Goal: Register for event/course

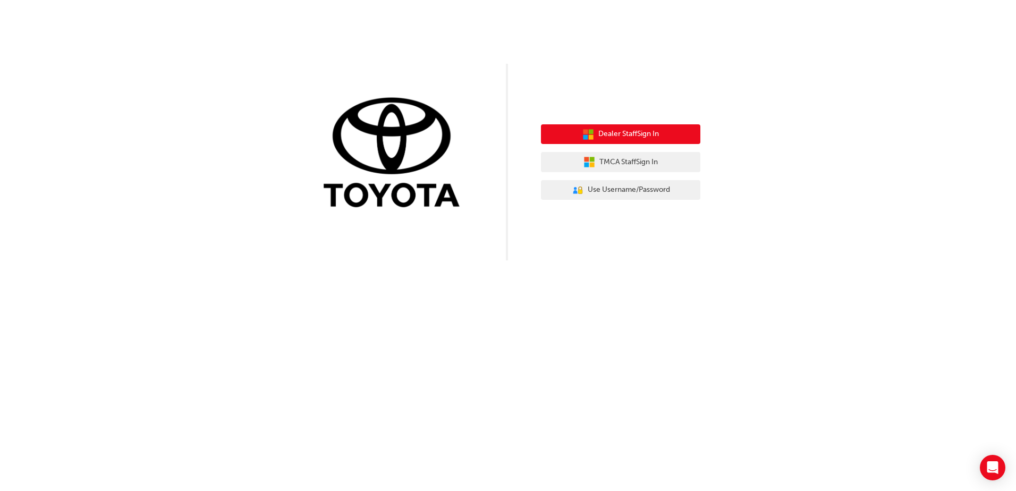
click at [627, 139] on span "Dealer Staff Sign In" at bounding box center [628, 134] width 61 height 12
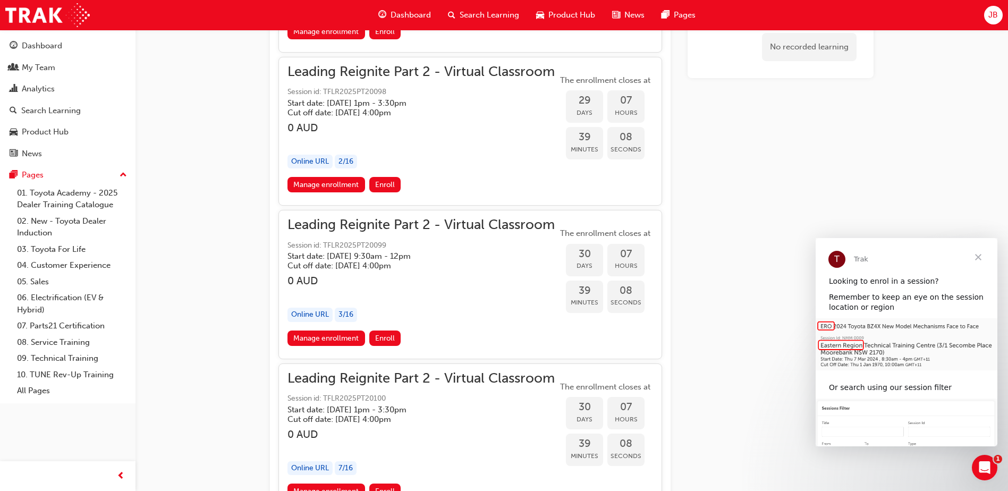
scroll to position [5203, 0]
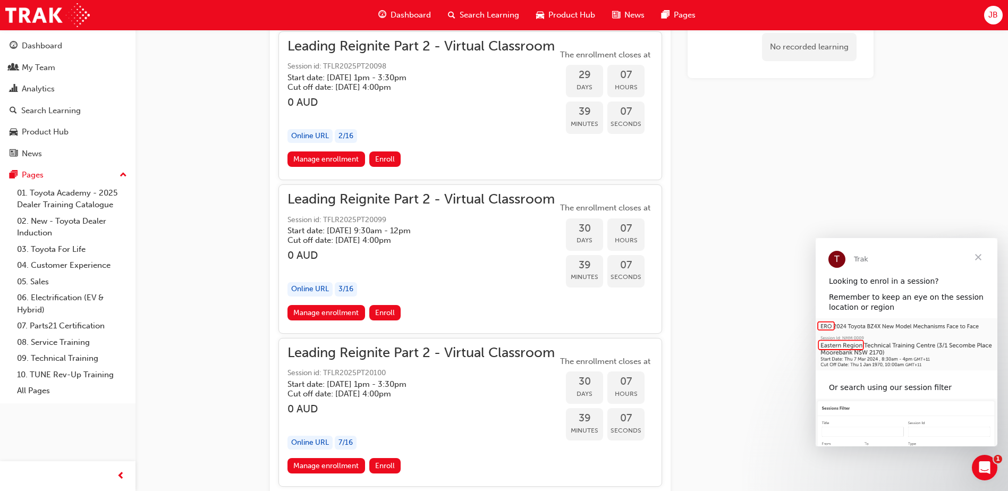
click at [979, 255] on span "Close" at bounding box center [978, 257] width 38 height 38
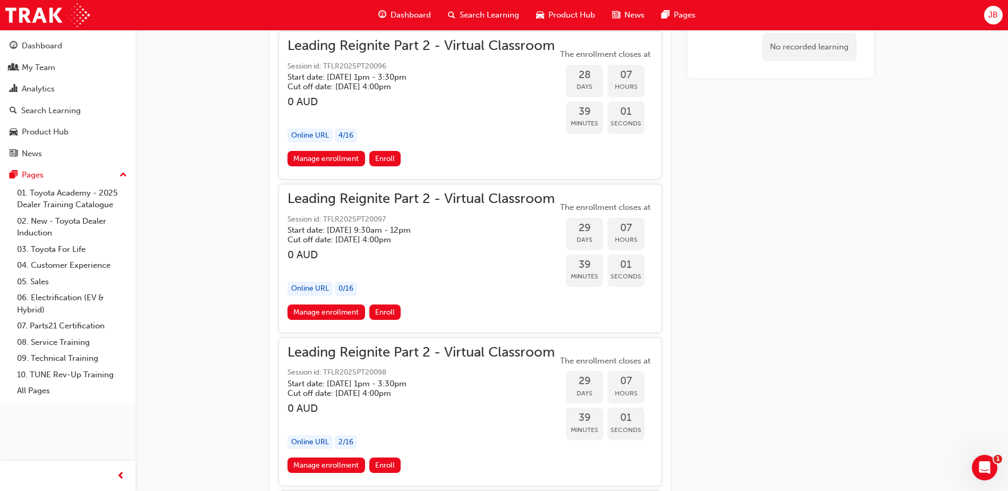
scroll to position [4863, 0]
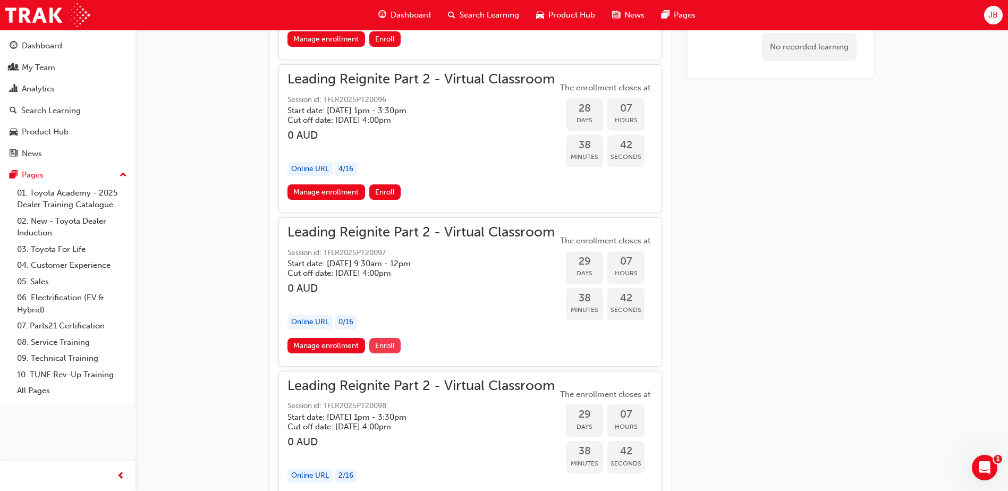
click at [381, 343] on span "Enroll" at bounding box center [385, 345] width 20 height 9
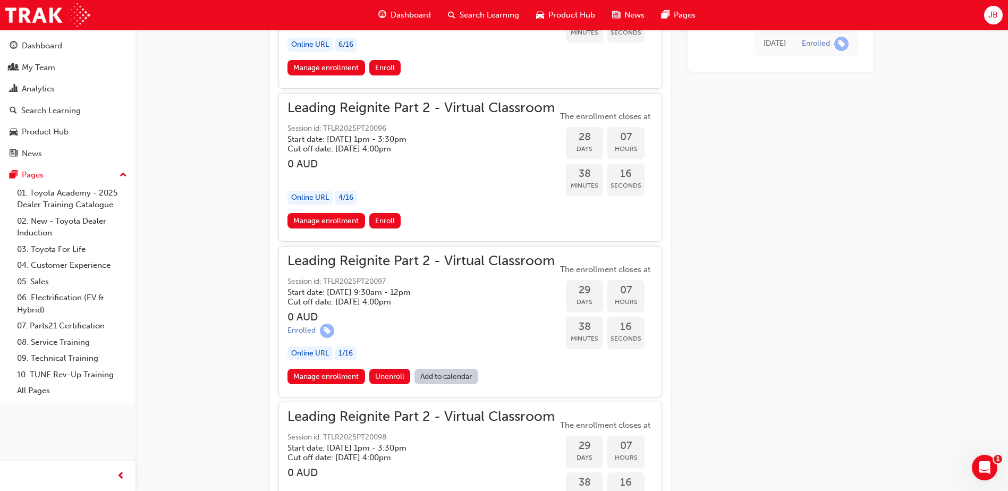
scroll to position [4887, 0]
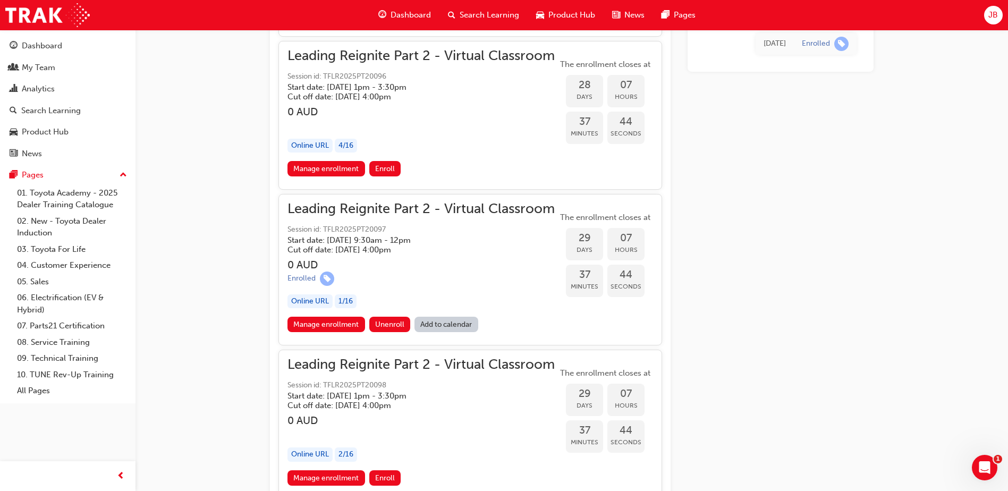
click at [427, 322] on link "Add to calendar" at bounding box center [446, 324] width 64 height 15
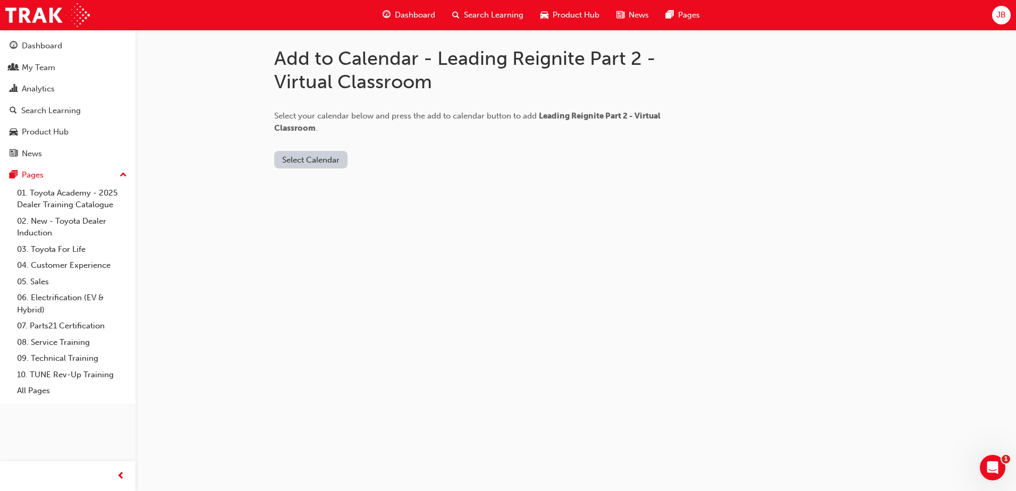
click at [322, 163] on button "Select Calendar" at bounding box center [310, 160] width 73 height 18
click at [322, 186] on div "Outlook.com" at bounding box center [311, 186] width 64 height 12
click at [392, 164] on button "Add to Calendar" at bounding box center [400, 160] width 75 height 18
click at [363, 155] on button "Add to Calendar" at bounding box center [400, 160] width 75 height 18
click at [322, 155] on button "Outlook.com" at bounding box center [314, 160] width 80 height 18
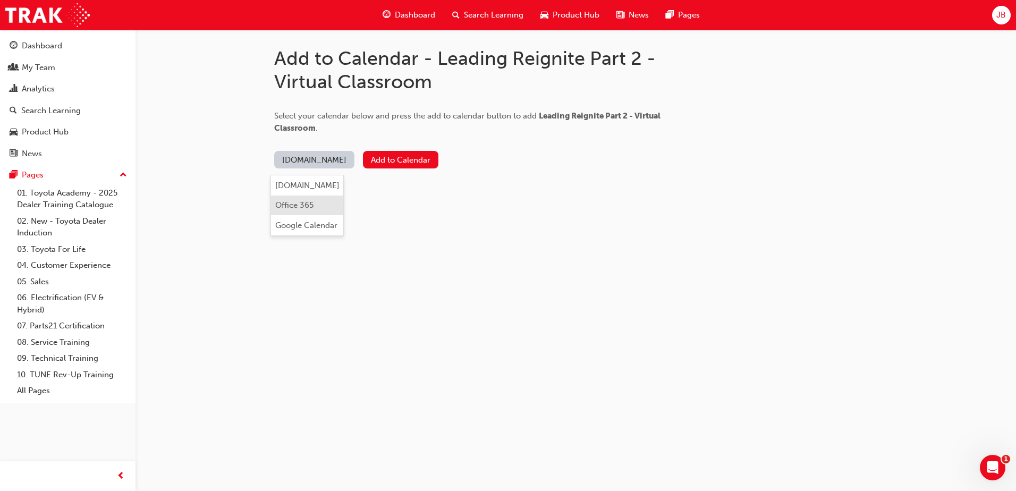
click at [309, 200] on div "Office 365" at bounding box center [294, 205] width 38 height 12
click at [372, 159] on button "Add to Calendar" at bounding box center [374, 160] width 75 height 18
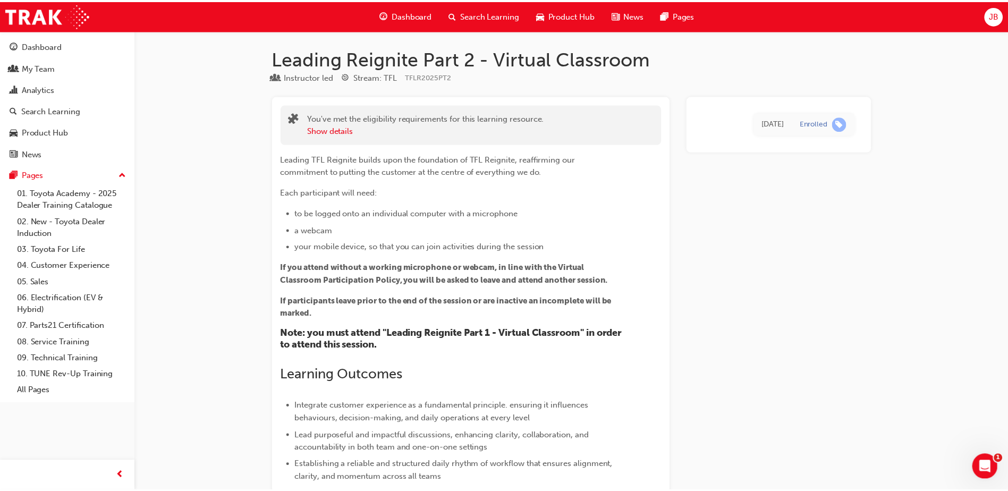
scroll to position [4887, 0]
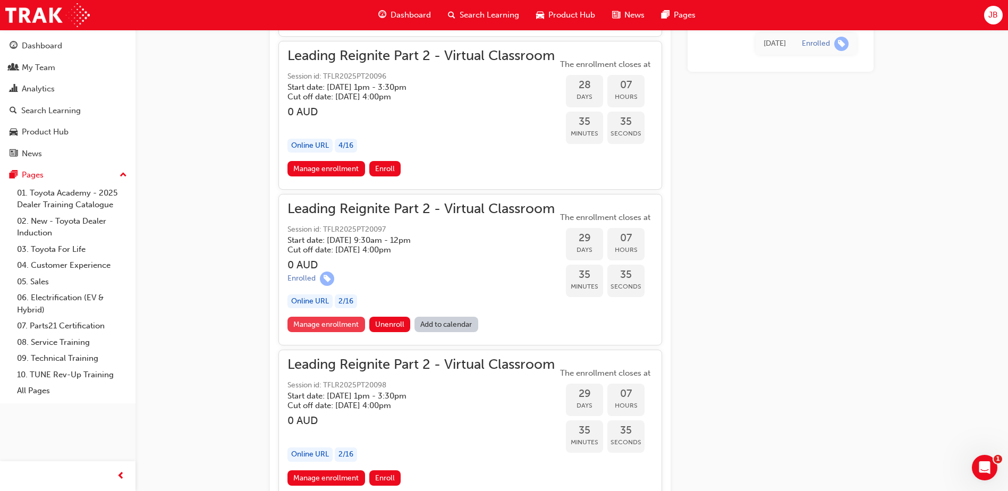
click at [335, 322] on link "Manage enrollment" at bounding box center [326, 324] width 78 height 15
